Goal: Information Seeking & Learning: Learn about a topic

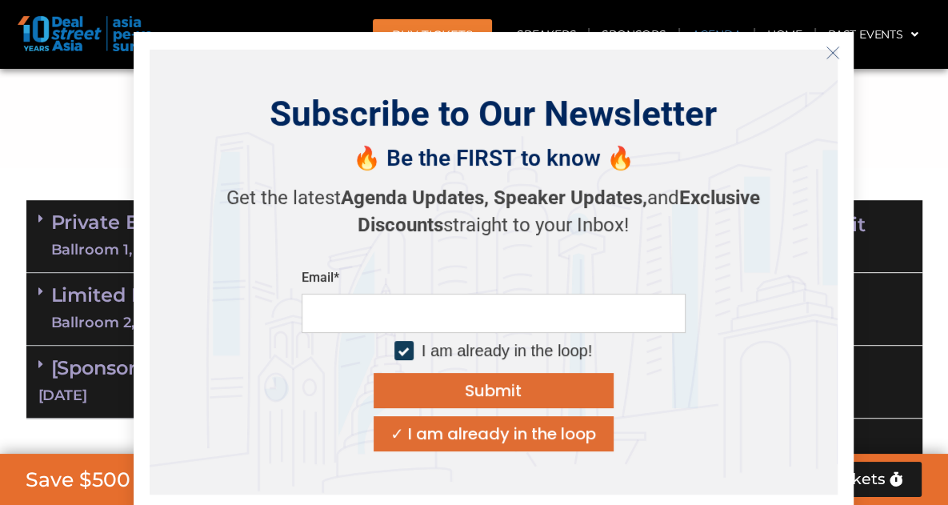
scroll to position [880, 0]
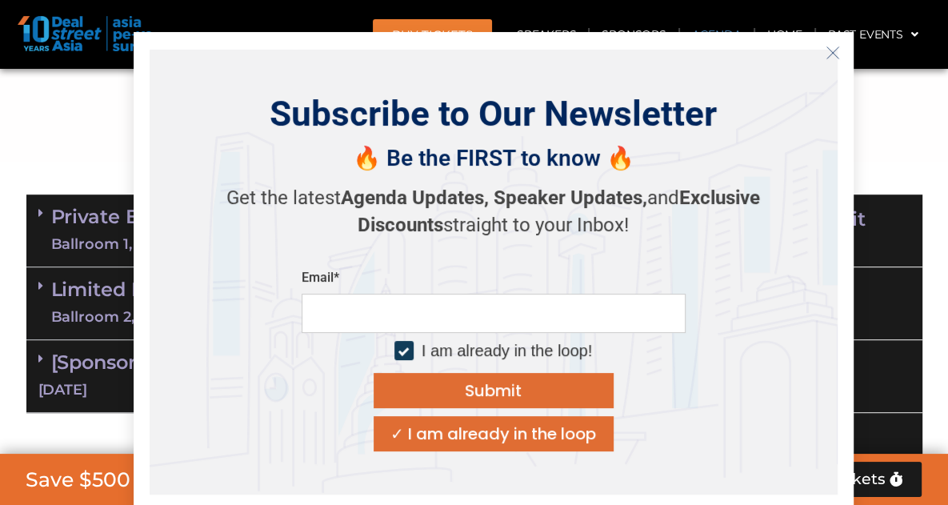
click at [834, 53] on icon "Close" at bounding box center [833, 53] width 14 height 14
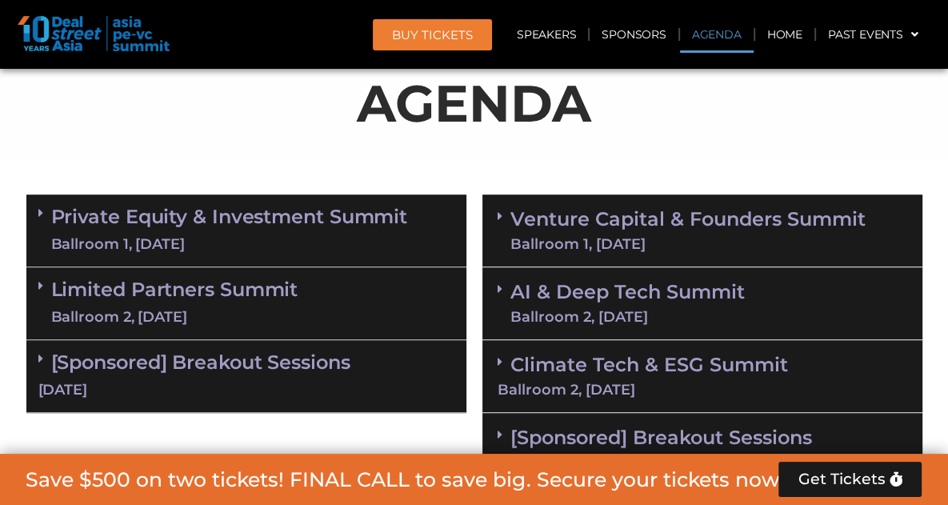
click at [179, 307] on div "Ballroom 2, [DATE]" at bounding box center [174, 317] width 247 height 20
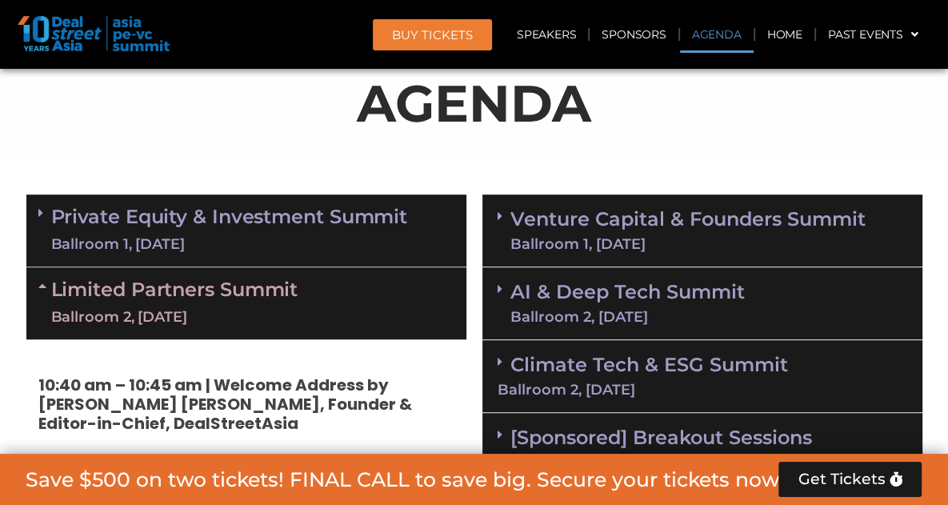
click at [42, 292] on span at bounding box center [44, 303] width 13 height 48
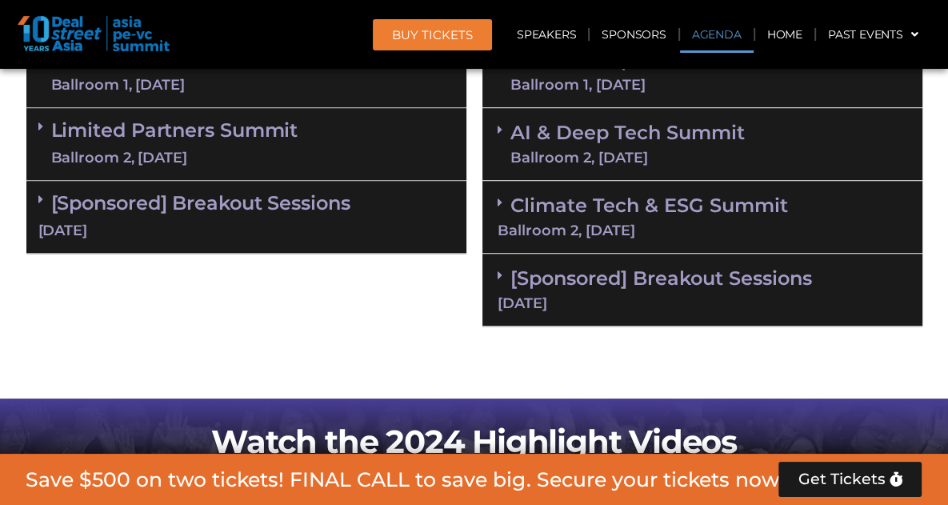
scroll to position [1040, 0]
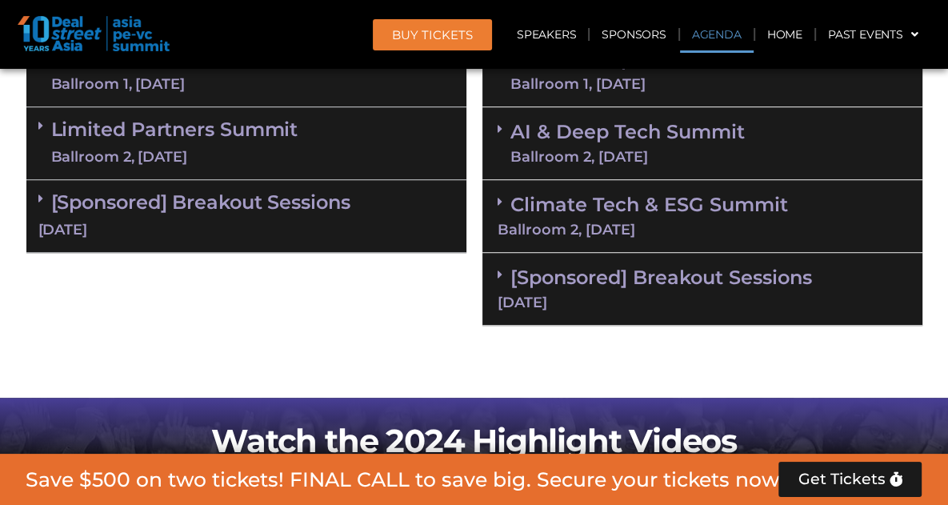
click at [43, 207] on div "[Sponsored] Breakout Sessions [DATE]" at bounding box center [246, 216] width 440 height 73
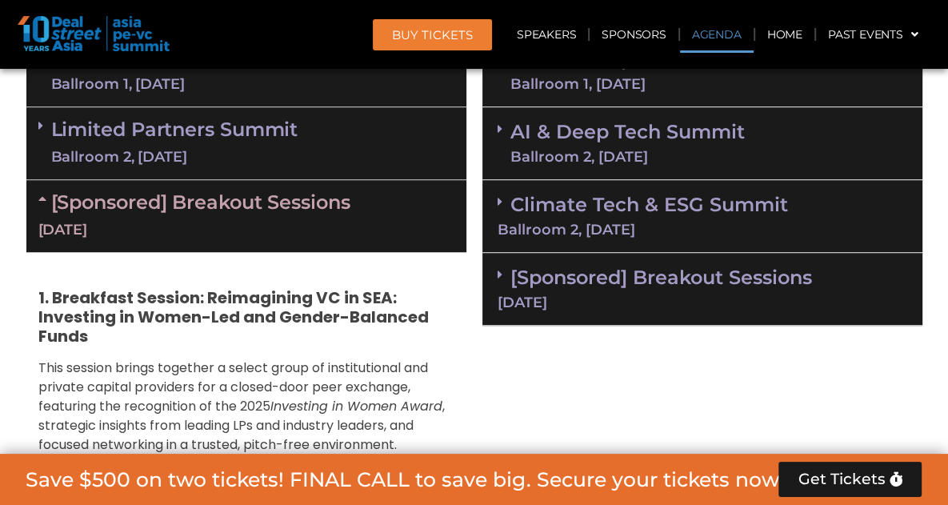
click at [32, 198] on div "[Sponsored] Breakout Sessions [DATE]" at bounding box center [246, 216] width 440 height 72
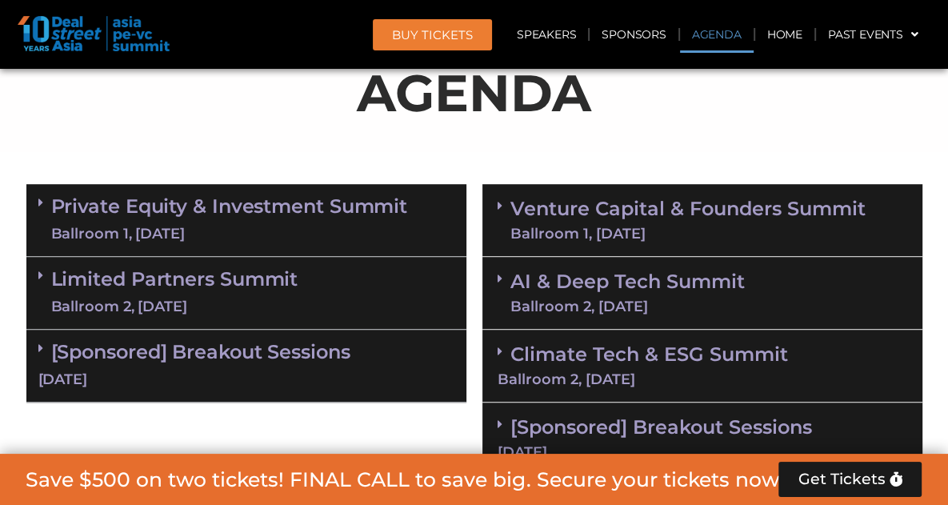
scroll to position [880, 0]
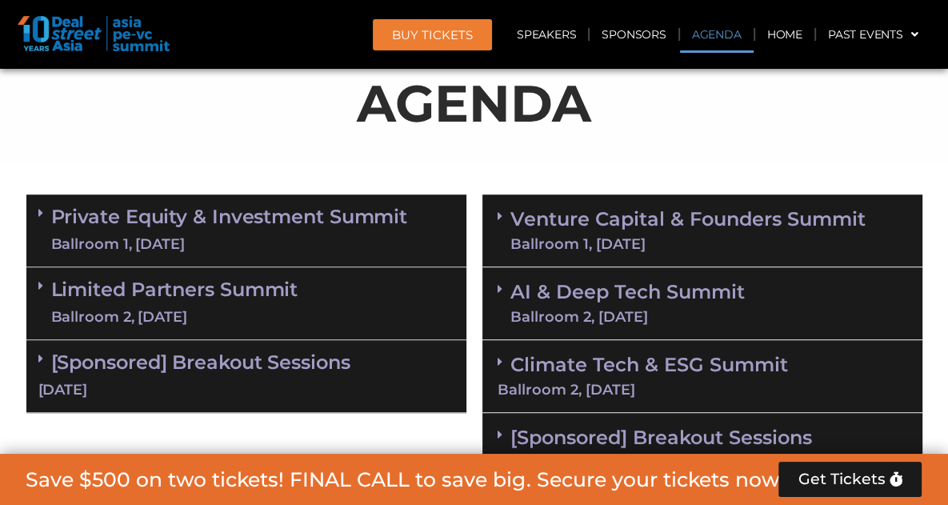
click at [494, 214] on div "Venture Capital & Founders​ Summit Ballroom 1, [DATE]" at bounding box center [702, 230] width 440 height 73
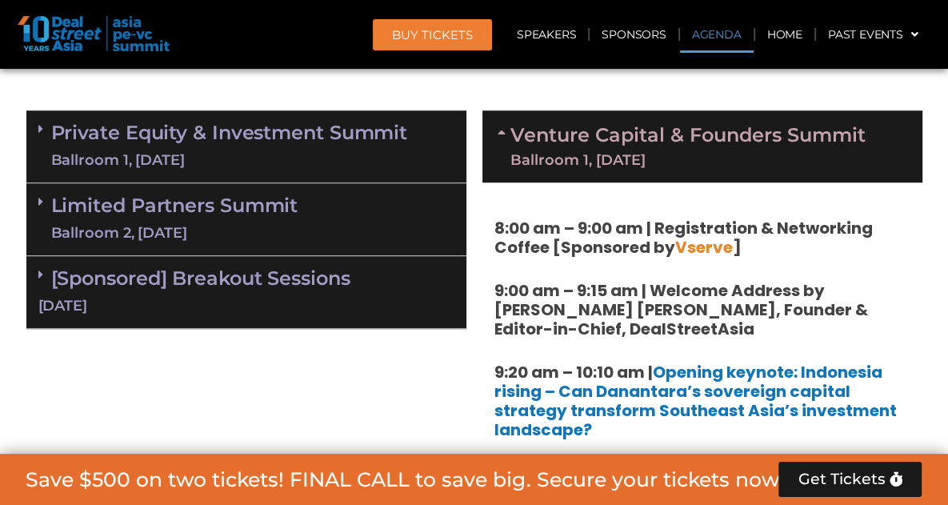
scroll to position [960, 0]
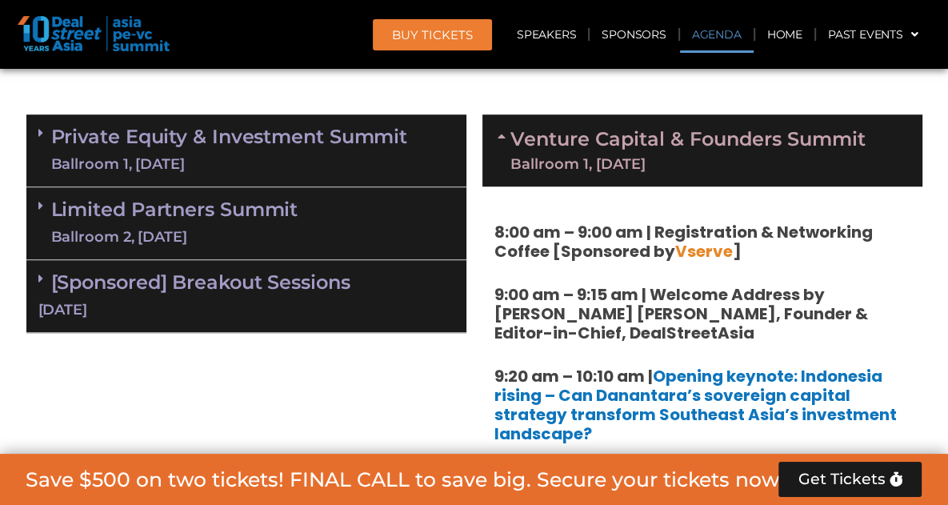
click at [496, 153] on div "Venture Capital & Founders​ Summit Ballroom 1, [DATE]" at bounding box center [702, 150] width 440 height 72
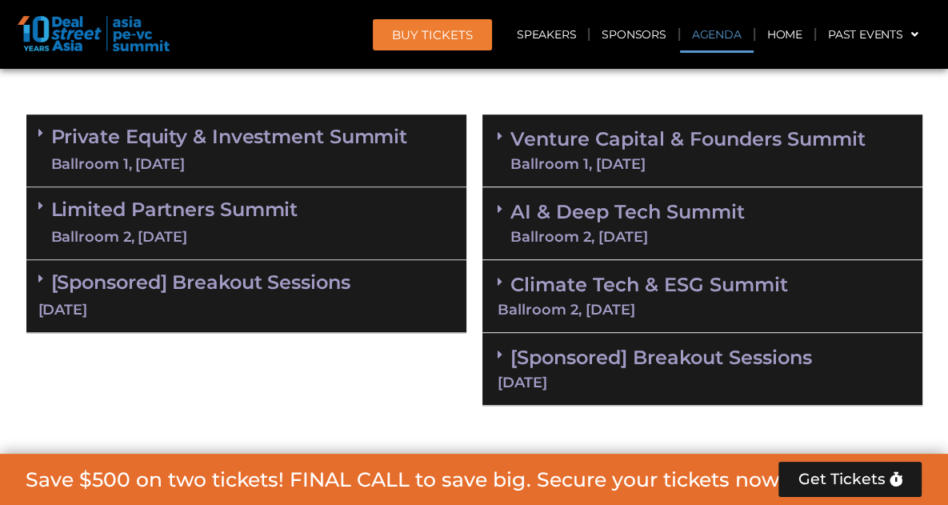
click at [498, 153] on span at bounding box center [504, 151] width 13 height 42
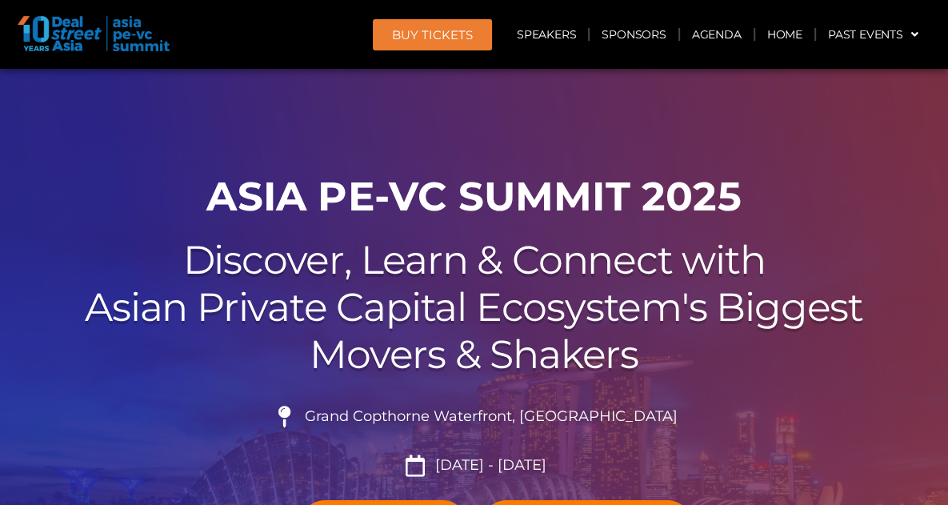
scroll to position [240, 0]
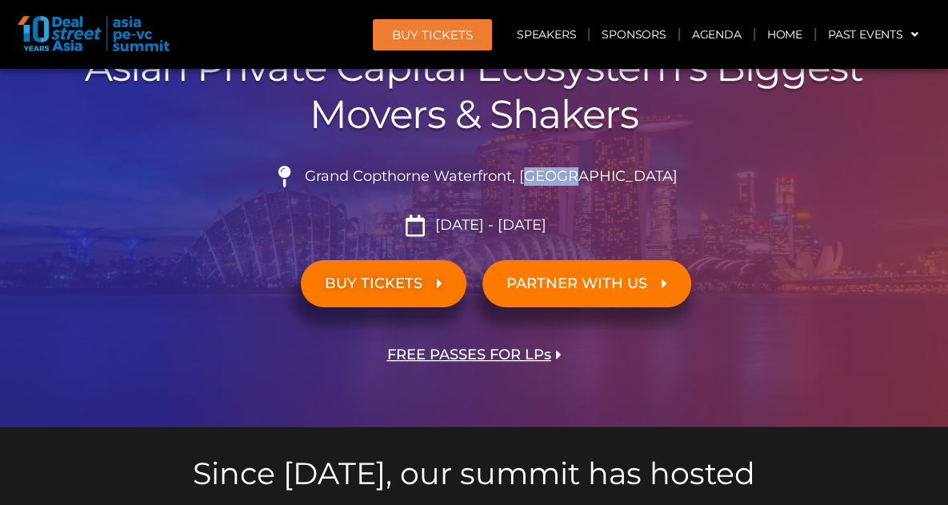
drag, startPoint x: 567, startPoint y: 171, endPoint x: 610, endPoint y: 180, distance: 43.3
click at [610, 180] on span "Grand Copthorne Waterfront, [GEOGRAPHIC_DATA]​" at bounding box center [489, 177] width 377 height 18
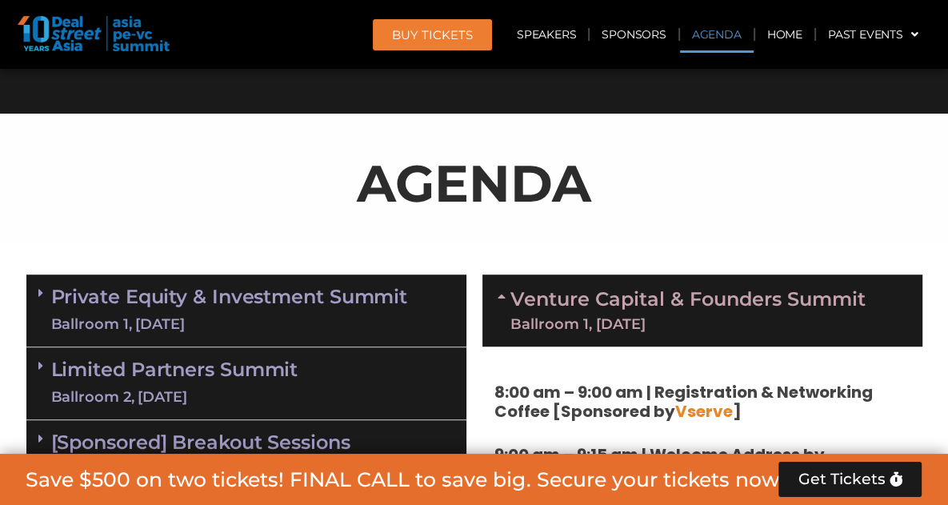
scroll to position [960, 0]
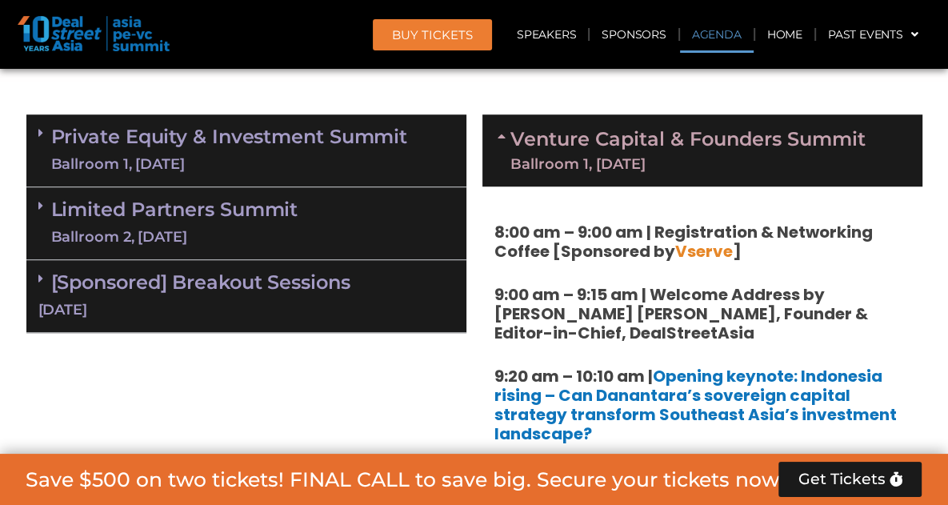
click at [41, 266] on div "[Sponsored] Breakout Sessions [DATE]" at bounding box center [246, 296] width 440 height 73
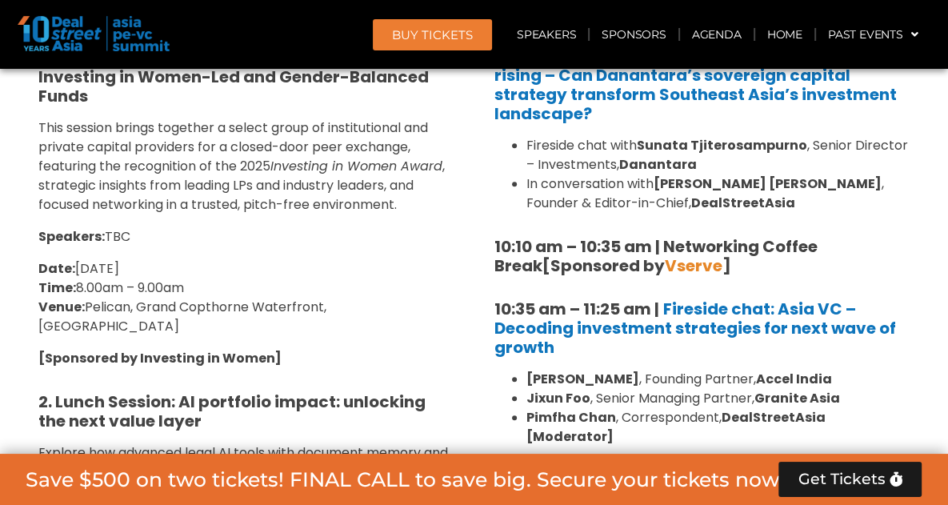
scroll to position [1040, 0]
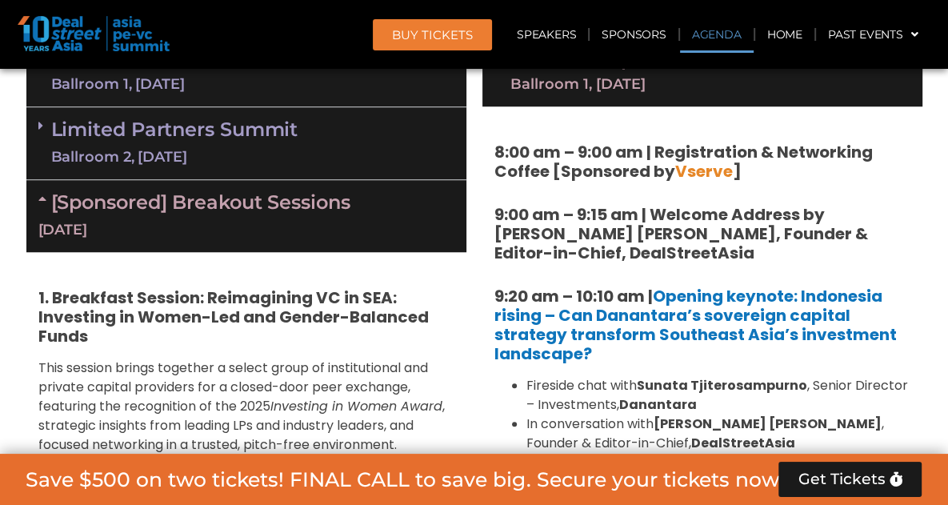
click at [43, 138] on span at bounding box center [44, 143] width 13 height 48
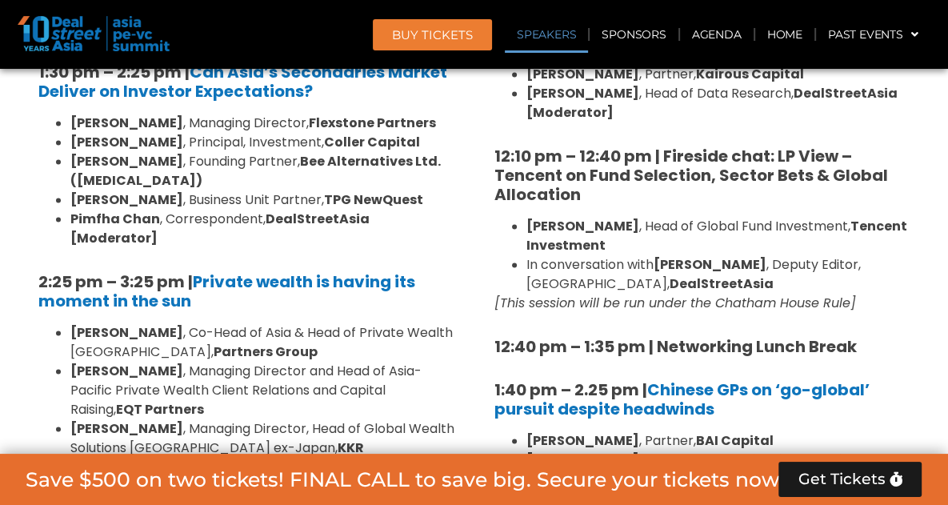
scroll to position [1840, 0]
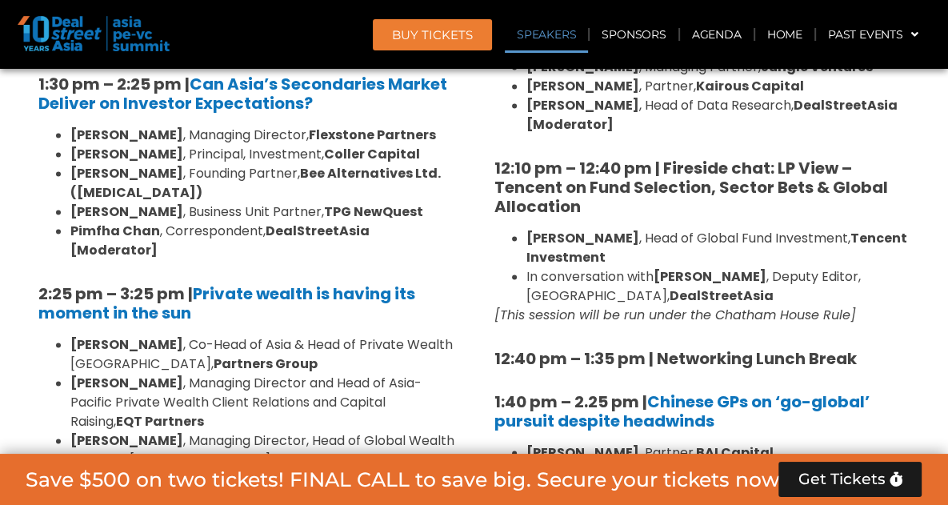
drag, startPoint x: 734, startPoint y: 274, endPoint x: 871, endPoint y: 274, distance: 137.6
click at [856, 306] on em "[This session will be run under the Chatham House Rule]" at bounding box center [675, 315] width 362 height 18
copy em "Chatham House Rule"
click at [623, 229] on li "[PERSON_NAME] , Head of Global Fund Investment, Tencent Investment" at bounding box center [718, 248] width 384 height 38
drag, startPoint x: 594, startPoint y: 199, endPoint x: 607, endPoint y: 213, distance: 18.7
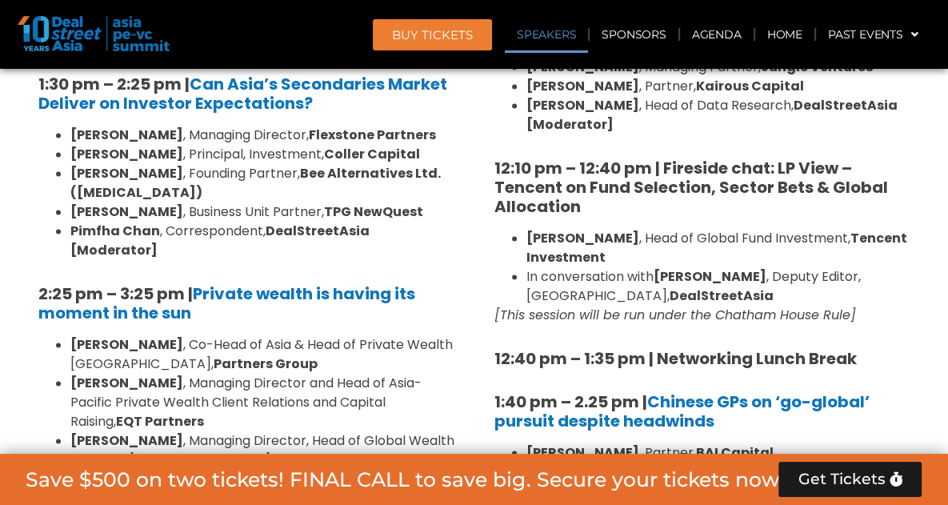
click at [607, 229] on li "[PERSON_NAME] , Head of Global Fund Investment, Tencent Investment" at bounding box center [718, 248] width 384 height 38
copy li "Head of Global Fund Investment, Tencent Investment"
click at [712, 186] on div "8:00 am – 9:00 am | Registration & Networking Coffee [Sponsored by Vserve ] 9:0…" at bounding box center [702, 451] width 416 height 2218
